Goal: Task Accomplishment & Management: Use online tool/utility

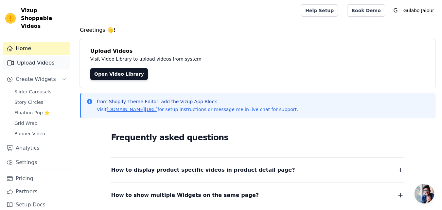
click at [33, 61] on link "Upload Videos" at bounding box center [37, 62] width 68 height 13
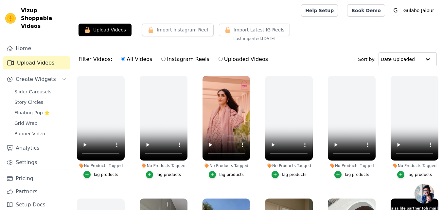
click at [224, 59] on label "Uploaded Videos" at bounding box center [243, 59] width 50 height 9
click at [223, 59] on input "Uploaded Videos" at bounding box center [221, 59] width 4 height 4
radio input "true"
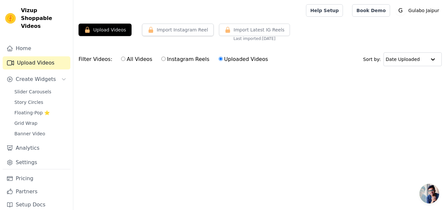
click at [121, 59] on label "All Videos" at bounding box center [137, 59] width 32 height 9
click at [121, 59] on input "All Videos" at bounding box center [123, 59] width 4 height 4
radio input "true"
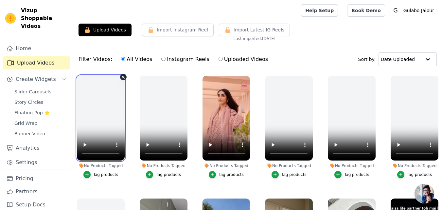
click at [104, 109] on video at bounding box center [101, 118] width 48 height 85
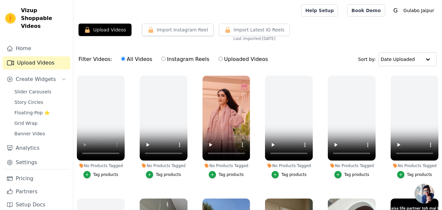
click at [231, 61] on label "Uploaded Videos" at bounding box center [243, 59] width 50 height 9
click at [223, 61] on input "Uploaded Videos" at bounding box center [221, 59] width 4 height 4
radio input "true"
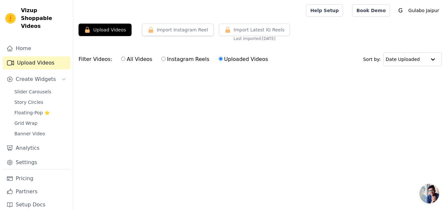
click at [217, 98] on html "Vizup Shoppable Videos Home Upload Videos Create Widgets Slider Carousels Story…" at bounding box center [223, 49] width 447 height 98
click at [178, 62] on label "Instagram Reels" at bounding box center [185, 59] width 48 height 9
click at [166, 61] on input "Instagram Reels" at bounding box center [163, 59] width 4 height 4
radio input "true"
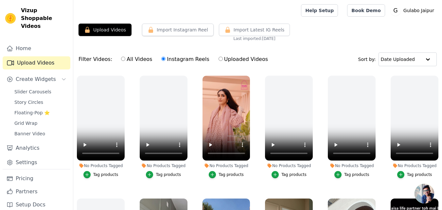
click at [135, 61] on label "All Videos" at bounding box center [137, 59] width 32 height 9
click at [125, 61] on input "All Videos" at bounding box center [123, 59] width 4 height 4
radio input "true"
click at [330, 15] on link "Help Setup" at bounding box center [319, 10] width 37 height 12
click at [100, 32] on button "Upload Videos" at bounding box center [105, 30] width 53 height 12
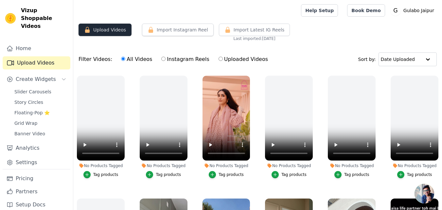
click at [100, 27] on button "Upload Videos" at bounding box center [105, 30] width 53 height 12
click at [24, 42] on link "Home" at bounding box center [37, 48] width 68 height 13
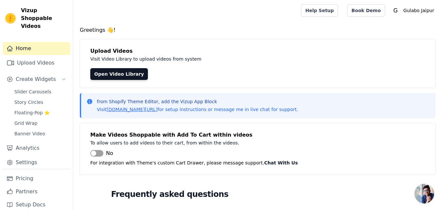
click at [24, 42] on link "Home" at bounding box center [37, 48] width 68 height 13
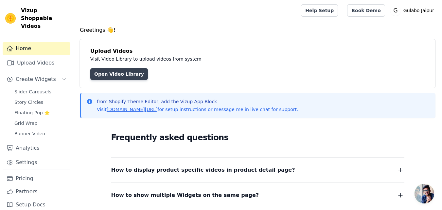
click at [114, 71] on link "Open Video Library" at bounding box center [119, 74] width 58 height 12
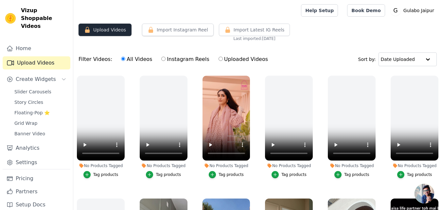
click at [112, 29] on button "Upload Videos" at bounding box center [105, 30] width 53 height 12
click at [161, 33] on button "Import Instagram Reel" at bounding box center [178, 30] width 72 height 12
click at [179, 29] on button "Import Instagram Reel" at bounding box center [178, 30] width 72 height 12
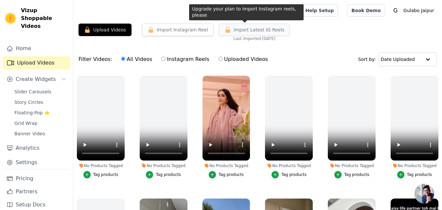
click at [261, 29] on span "Import Latest IG Reels" at bounding box center [259, 30] width 51 height 7
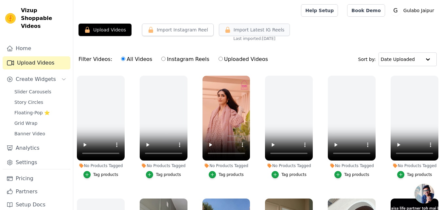
click at [234, 30] on span "Import Latest IG Reels" at bounding box center [259, 30] width 51 height 7
click at [34, 57] on link "Upload Videos" at bounding box center [37, 62] width 68 height 13
click at [98, 32] on button "Upload Videos" at bounding box center [105, 30] width 53 height 12
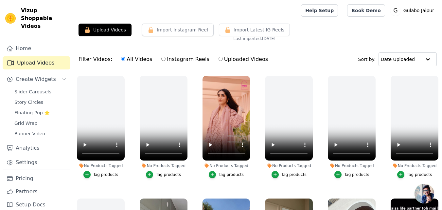
click at [32, 56] on link "Upload Videos" at bounding box center [37, 62] width 68 height 13
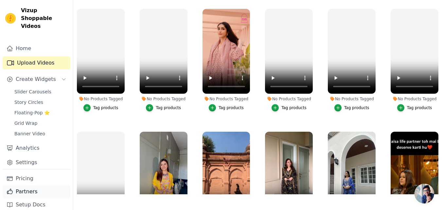
scroll to position [34, 0]
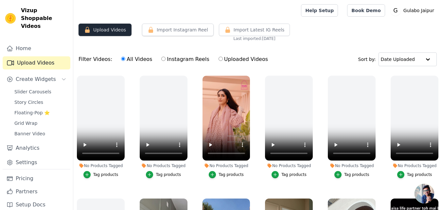
click at [88, 28] on icon "button" at bounding box center [87, 30] width 7 height 7
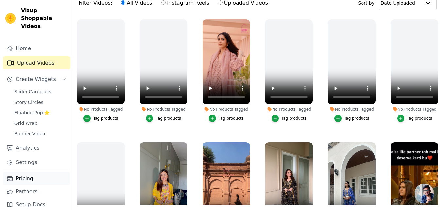
scroll to position [67, 0]
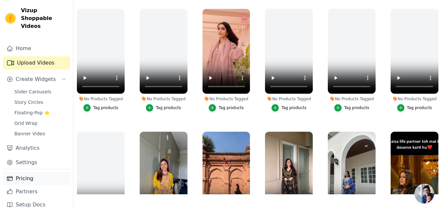
click at [16, 176] on link "Pricing" at bounding box center [37, 178] width 68 height 13
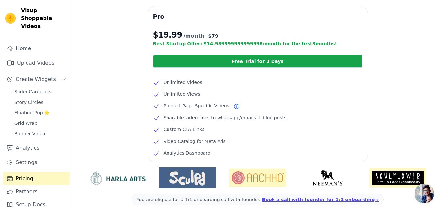
scroll to position [117, 0]
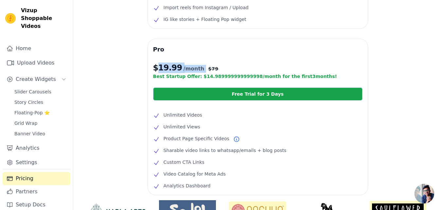
drag, startPoint x: 156, startPoint y: 67, endPoint x: 198, endPoint y: 68, distance: 42.6
click at [198, 68] on p "$ 19.99 /month $ 79" at bounding box center [258, 68] width 210 height 10
click at [208, 68] on span "$ 79" at bounding box center [213, 68] width 10 height 7
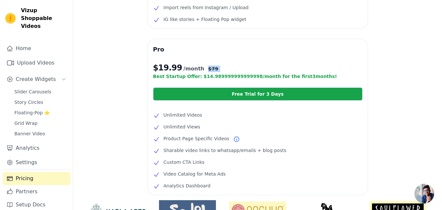
click at [208, 68] on span "$ 79" at bounding box center [213, 68] width 10 height 7
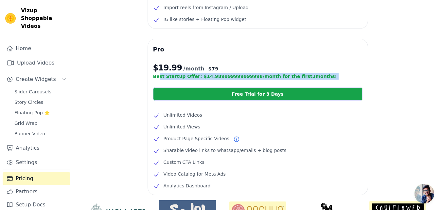
drag, startPoint x: 157, startPoint y: 79, endPoint x: 196, endPoint y: 82, distance: 38.7
click at [196, 82] on div "Pro $ 19.99 /month $ 79 Best Startup Offer: $ 14.989999999999998 /month for the…" at bounding box center [258, 117] width 220 height 156
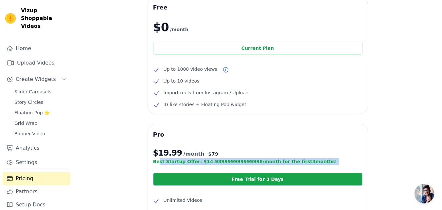
scroll to position [0, 0]
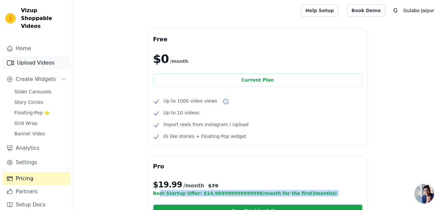
click at [32, 56] on link "Upload Videos" at bounding box center [37, 62] width 68 height 13
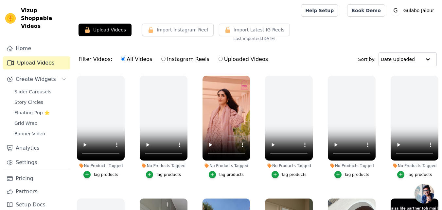
click at [38, 56] on link "Upload Videos" at bounding box center [37, 62] width 68 height 13
click at [167, 27] on button "Import Instagram Reel" at bounding box center [178, 30] width 72 height 12
click at [362, 6] on link "Book Demo" at bounding box center [366, 10] width 38 height 12
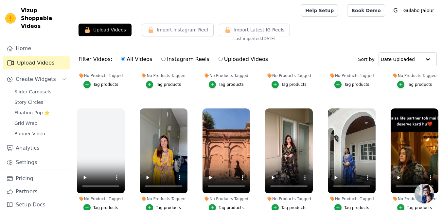
scroll to position [164, 0]
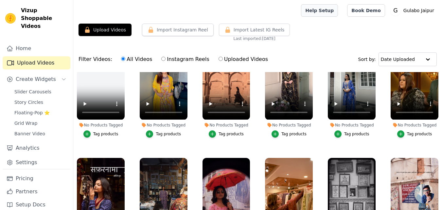
click at [328, 7] on link "Help Setup" at bounding box center [319, 10] width 37 height 12
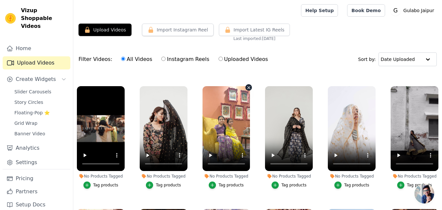
scroll to position [491, 0]
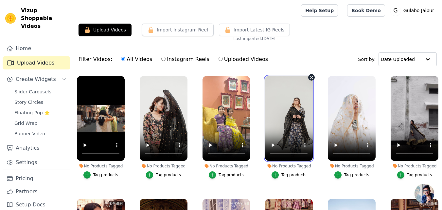
click at [291, 131] on video at bounding box center [289, 118] width 48 height 85
click at [291, 111] on video at bounding box center [289, 118] width 48 height 85
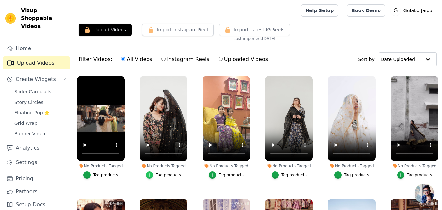
click at [149, 173] on icon "button" at bounding box center [149, 175] width 5 height 5
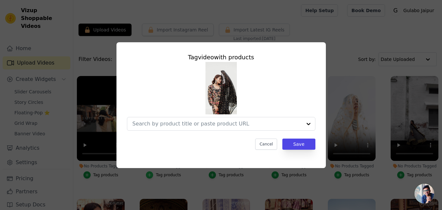
scroll to position [497, 0]
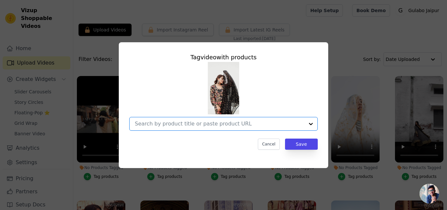
click at [166, 123] on input "No Products Tagged Tag video with products Option undefined, selected. Select i…" at bounding box center [220, 124] width 170 height 6
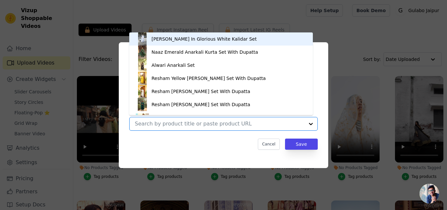
paste input "Hania Black Straigth Set"
type input "Hania Black Straigth Set"
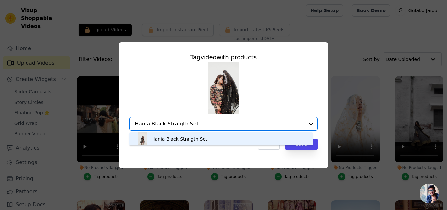
click at [158, 137] on div "Hania Black Straigth Set" at bounding box center [180, 139] width 56 height 7
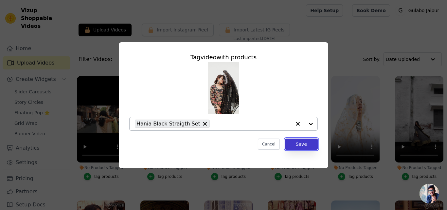
click at [296, 143] on button "Save" at bounding box center [301, 144] width 33 height 11
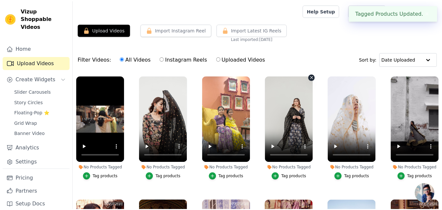
scroll to position [491, 0]
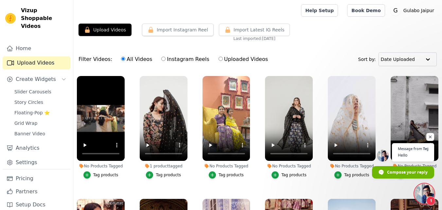
click at [423, 190] on span "Open chat" at bounding box center [425, 194] width 20 height 20
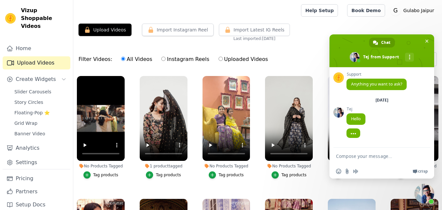
click at [357, 160] on textarea "Compose your message..." at bounding box center [375, 156] width 79 height 16
type textarea "hello"
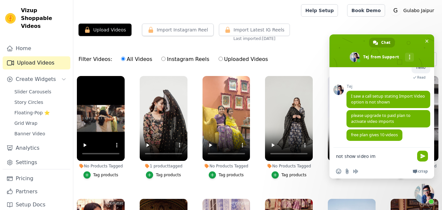
scroll to position [68, 0]
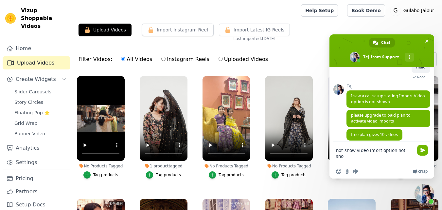
type textarea "not show video imort option not show"
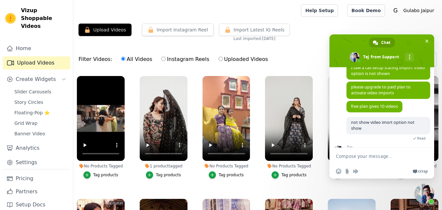
scroll to position [118, 0]
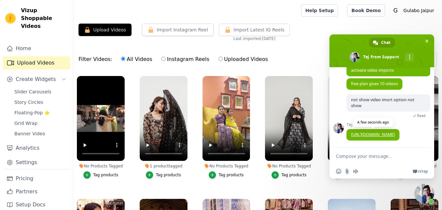
click at [368, 132] on link "https://app.shopgracias.com/#/pricing/" at bounding box center [373, 135] width 44 height 6
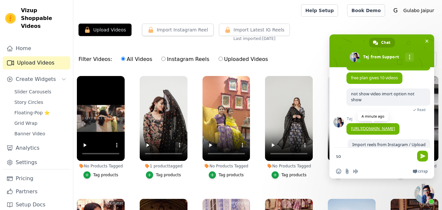
type textarea "show t"
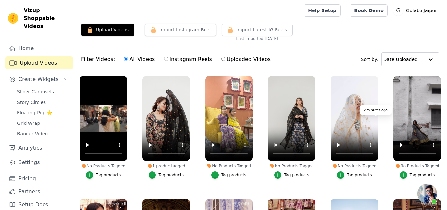
scroll to position [154, 0]
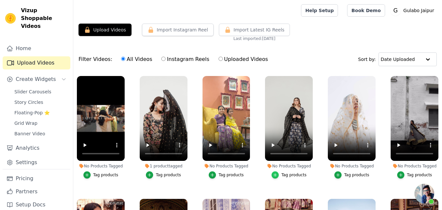
click at [272, 171] on div "button" at bounding box center [275, 174] width 7 height 7
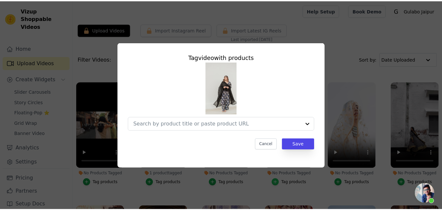
scroll to position [497, 0]
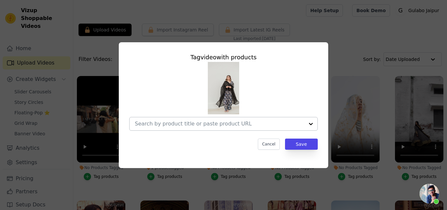
click at [166, 124] on input "No Products Tagged Tag video with products Cancel Save Tag products" at bounding box center [220, 124] width 170 height 6
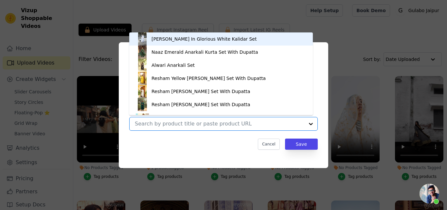
paste input "Hania Indigo Black Straight Set"
type input "Hania Indigo Black Straight Set"
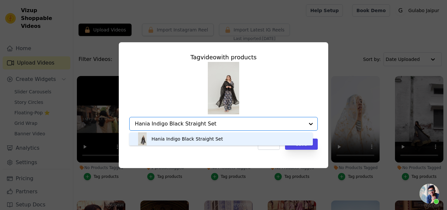
click at [172, 138] on div "Hania Indigo Black Straight Set" at bounding box center [187, 139] width 71 height 7
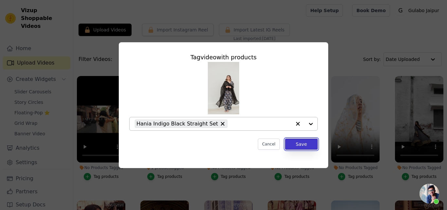
click at [297, 141] on button "Save" at bounding box center [301, 144] width 33 height 11
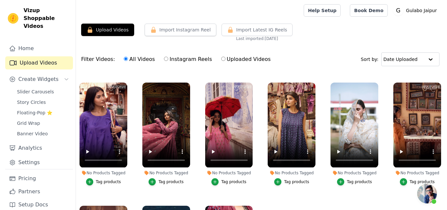
scroll to position [622, 0]
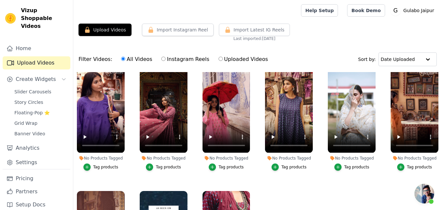
drag, startPoint x: 212, startPoint y: 158, endPoint x: 222, endPoint y: 162, distance: 11.9
click at [222, 163] on button "Tag products" at bounding box center [226, 166] width 35 height 7
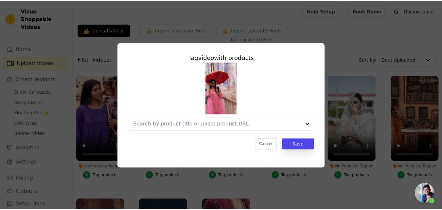
scroll to position [630, 0]
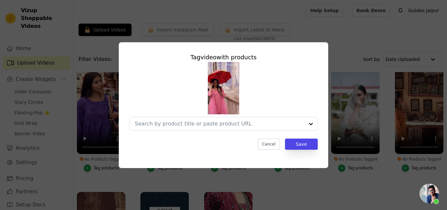
click at [172, 115] on div at bounding box center [223, 96] width 189 height 69
click at [169, 120] on div at bounding box center [220, 123] width 170 height 13
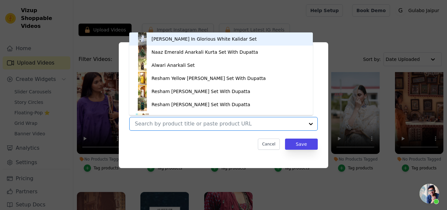
paste input "Fiza Pink Straight Set"
type input "Fiza Pink Straight Set"
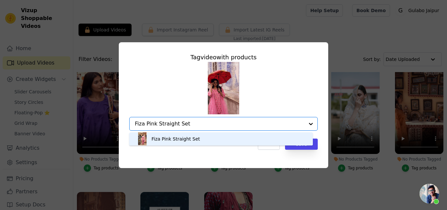
click at [161, 139] on div "Fiza Pink Straight Set" at bounding box center [176, 139] width 48 height 7
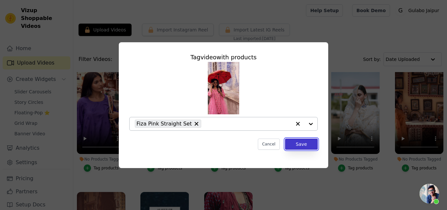
click at [301, 142] on button "Save" at bounding box center [301, 144] width 33 height 11
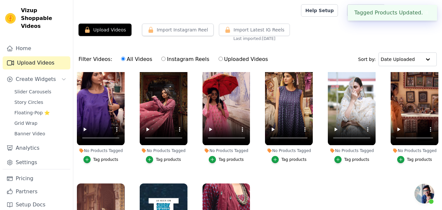
scroll to position [622, 0]
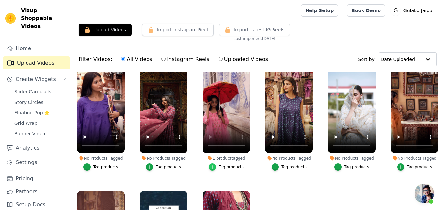
click at [210, 165] on icon "button" at bounding box center [212, 167] width 5 height 5
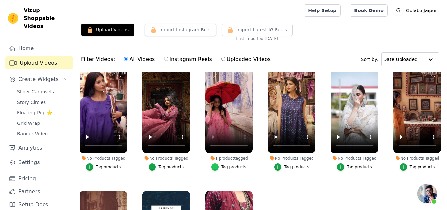
scroll to position [630, 0]
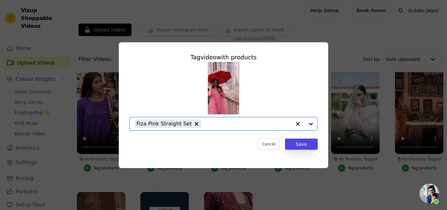
click at [205, 124] on input "1 product tagged Tag video with products Option Fiza Pink Straight Set, selecte…" at bounding box center [248, 124] width 87 height 6
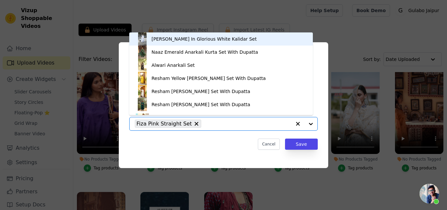
paste input "Fiza Pink Straight Set"
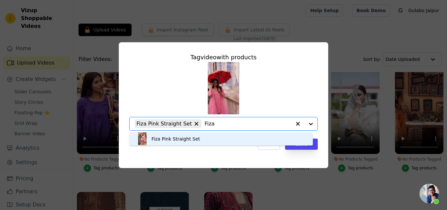
type input "Fiza"
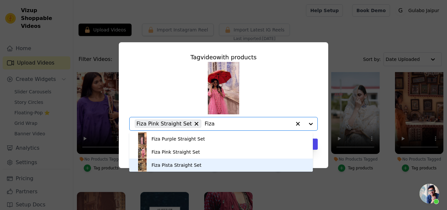
click at [184, 166] on div "Fiza Pista Straight Set" at bounding box center [177, 165] width 50 height 7
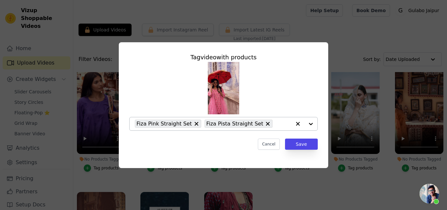
paste input "Fiza Pink Straight Set"
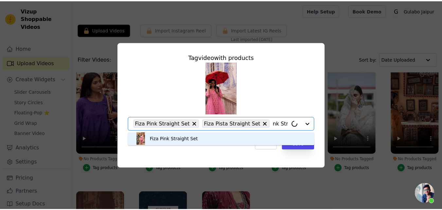
scroll to position [0, 0]
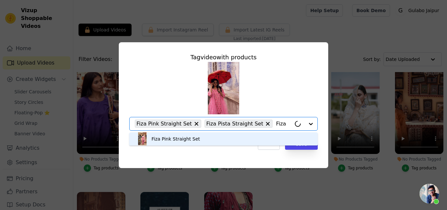
type input "Fiza"
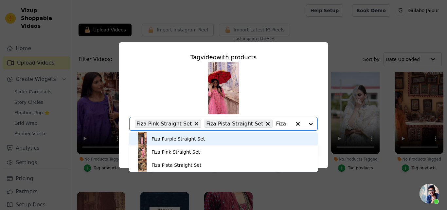
click at [164, 141] on div "Fiza Purple Straight Set" at bounding box center [178, 139] width 53 height 7
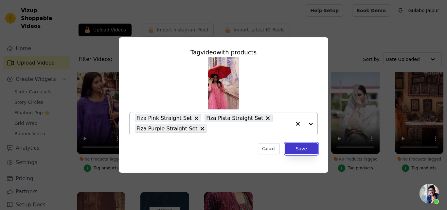
click at [301, 149] on button "Save" at bounding box center [301, 148] width 33 height 11
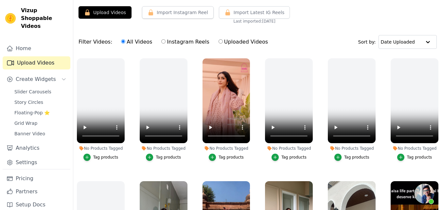
scroll to position [1, 0]
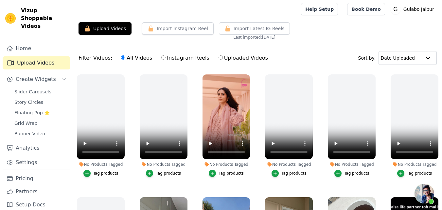
click at [22, 56] on link "Upload Videos" at bounding box center [37, 62] width 68 height 13
click at [25, 174] on link "Pricing" at bounding box center [37, 178] width 68 height 13
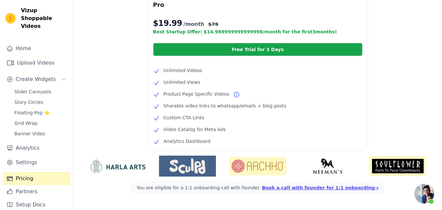
scroll to position [150, 0]
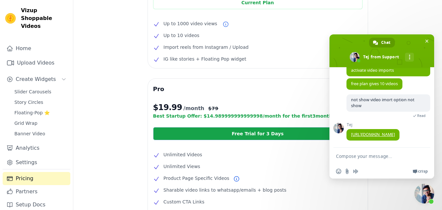
scroll to position [65, 0]
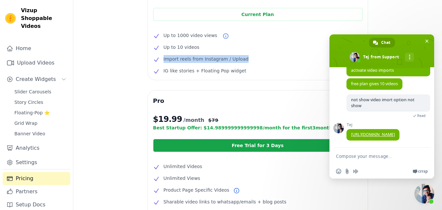
drag, startPoint x: 163, startPoint y: 63, endPoint x: 244, endPoint y: 55, distance: 81.5
click at [244, 55] on ul "Up to 1000 video views Up to 10 videos Import reels from Instagram / Upload IG …" at bounding box center [258, 52] width 210 height 43
drag, startPoint x: 241, startPoint y: 58, endPoint x: 160, endPoint y: 60, distance: 81.2
click at [160, 60] on li "Import reels from Instagram / Upload" at bounding box center [258, 59] width 210 height 8
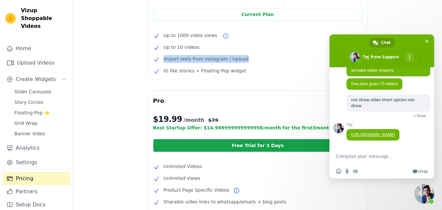
copy span "Import reels from Instagram / Upload"
click at [348, 159] on textarea "Compose your message..." at bounding box center [375, 156] width 79 height 16
paste textarea "Import reels from Instagram / Upload"
type textarea "Import reels from Instagram / Upload"
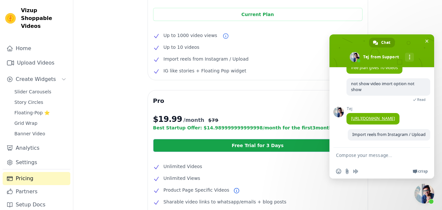
scroll to position [140, 0]
type textarea "show this"
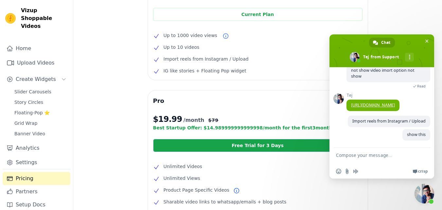
scroll to position [154, 0]
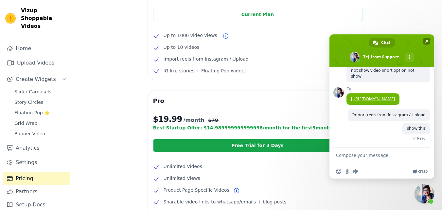
click at [424, 41] on span "Close chat" at bounding box center [427, 41] width 7 height 7
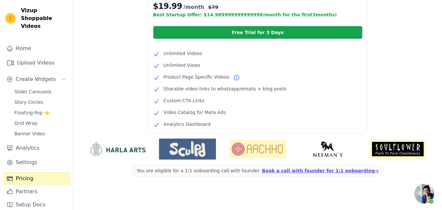
scroll to position [182, 0]
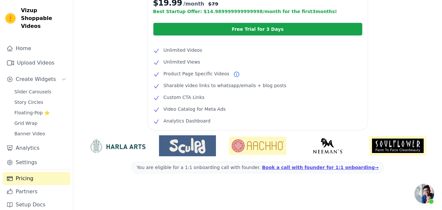
click at [17, 172] on link "Pricing" at bounding box center [37, 178] width 68 height 13
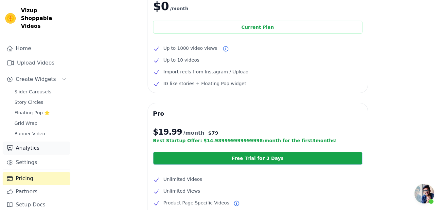
scroll to position [51, 0]
